Goal: Book appointment/travel/reservation

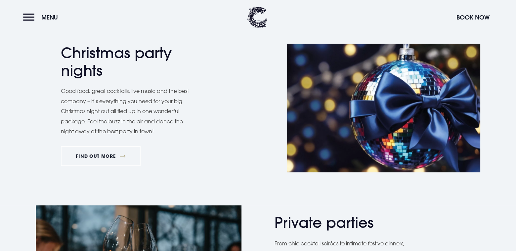
scroll to position [331, 0]
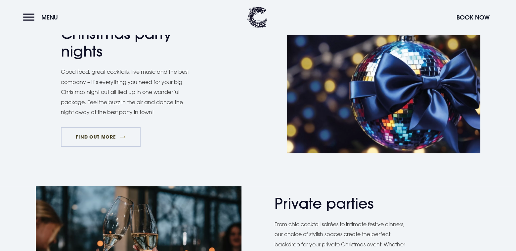
click at [102, 136] on link "FIND OUT MORE" at bounding box center [101, 137] width 80 height 20
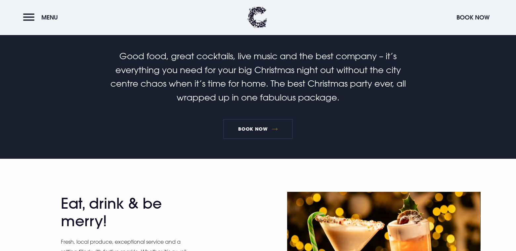
scroll to position [165, 0]
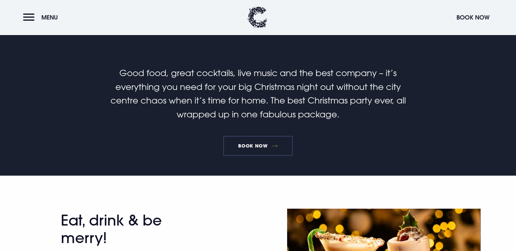
click at [249, 146] on link "Book Now" at bounding box center [257, 146] width 69 height 20
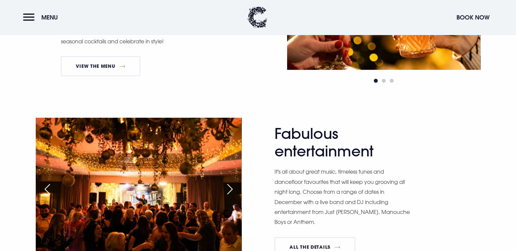
scroll to position [463, 0]
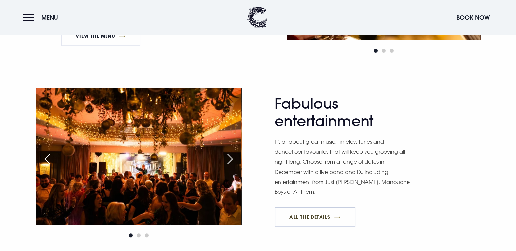
click at [315, 212] on link "All The Details" at bounding box center [314, 217] width 81 height 20
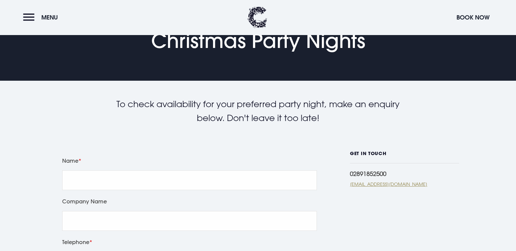
scroll to position [66, 0]
